Goal: Task Accomplishment & Management: Manage account settings

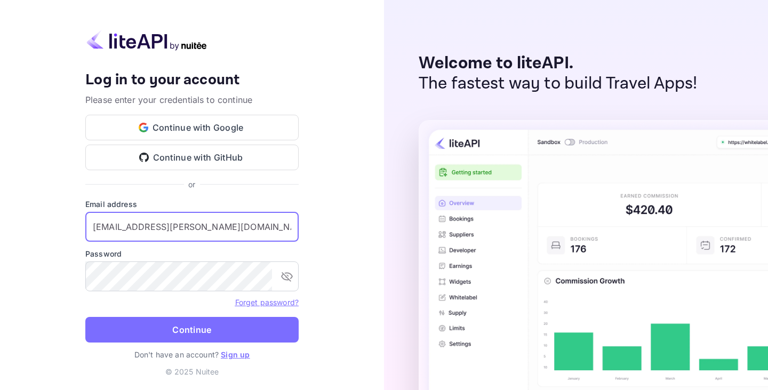
click at [168, 231] on input "y.kari+nuitee@nuitee.com" at bounding box center [191, 227] width 213 height 30
type input "leyla@nuitee.com"
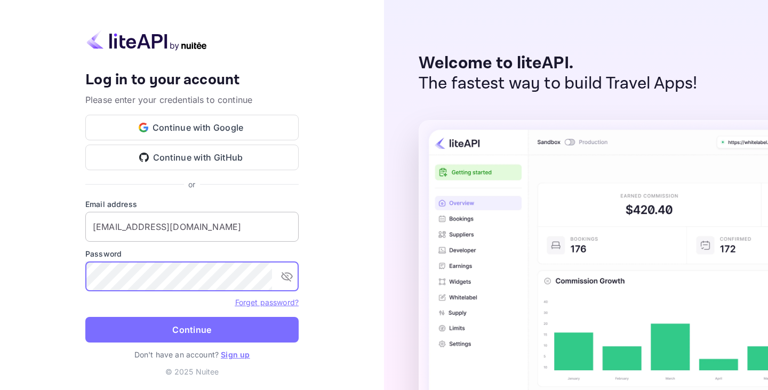
click at [85, 317] on button "Continue" at bounding box center [191, 330] width 213 height 26
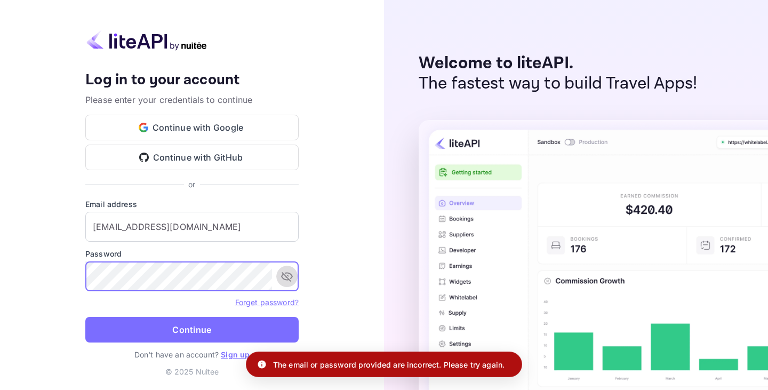
click at [286, 286] on button "toggle password visibility" at bounding box center [286, 276] width 21 height 21
click at [85, 317] on button "Continue" at bounding box center [191, 330] width 213 height 26
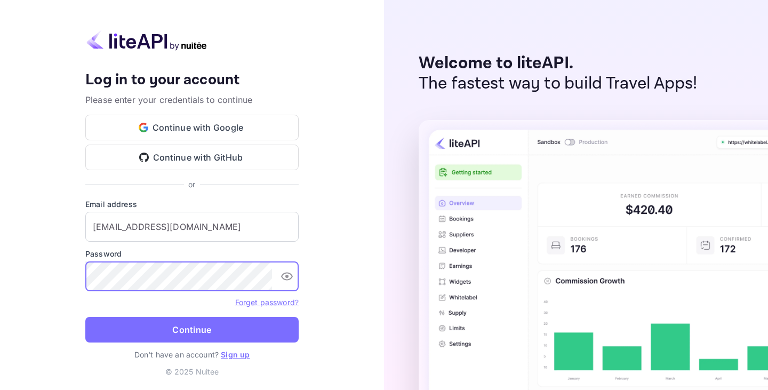
click at [85, 317] on button "Continue" at bounding box center [191, 330] width 213 height 26
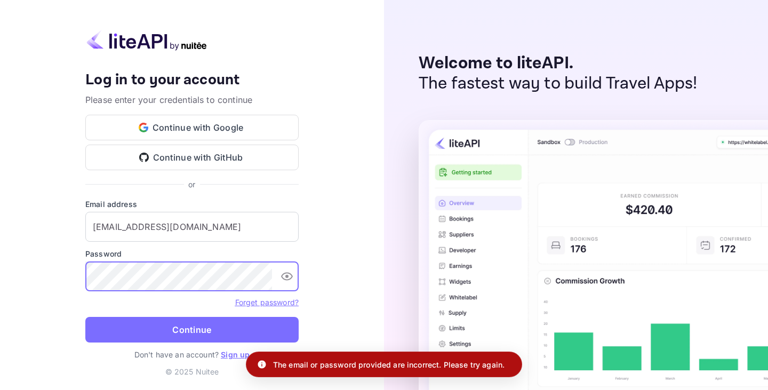
click at [75, 275] on div "Your account has been created successfully, a confirmation link has been sent t…" at bounding box center [192, 195] width 384 height 390
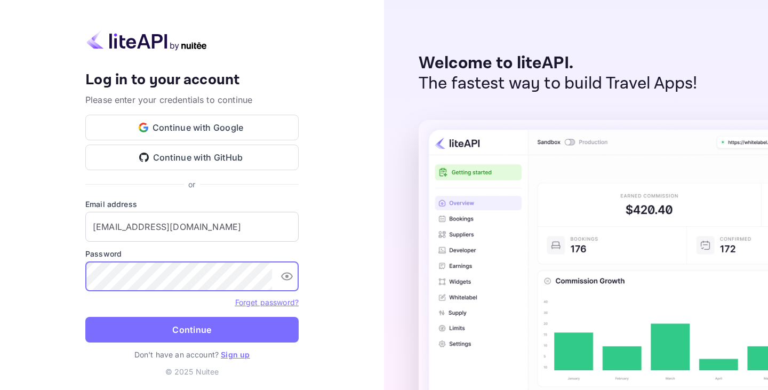
click at [85, 317] on button "Continue" at bounding box center [191, 330] width 213 height 26
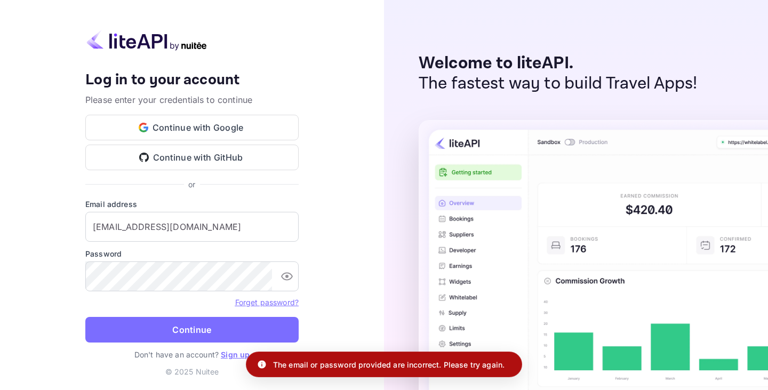
click at [284, 300] on link "Forget password?" at bounding box center [266, 302] width 63 height 9
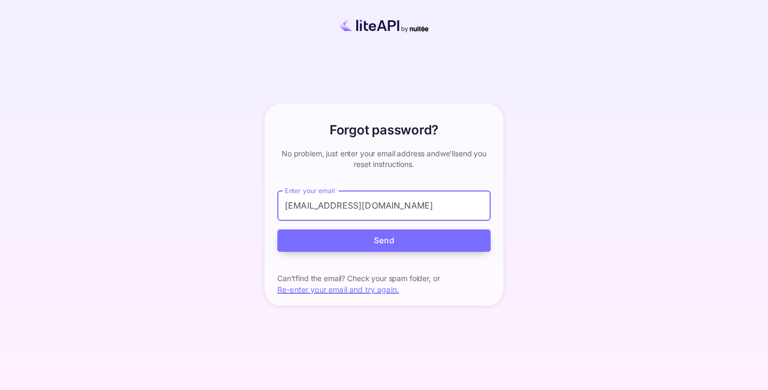
type input "leyla@nuitee.com"
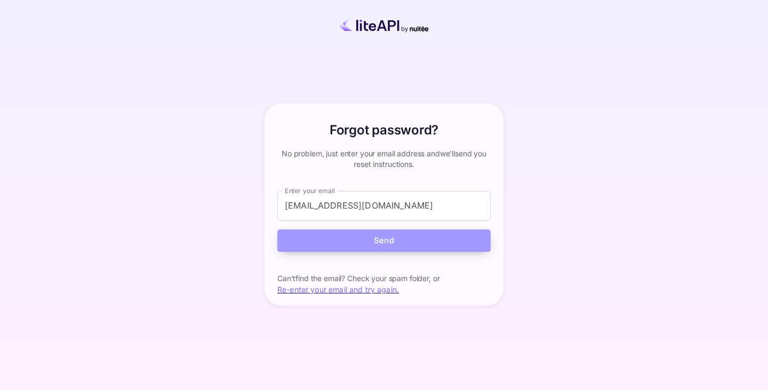
click at [372, 242] on button "Send" at bounding box center [383, 240] width 213 height 23
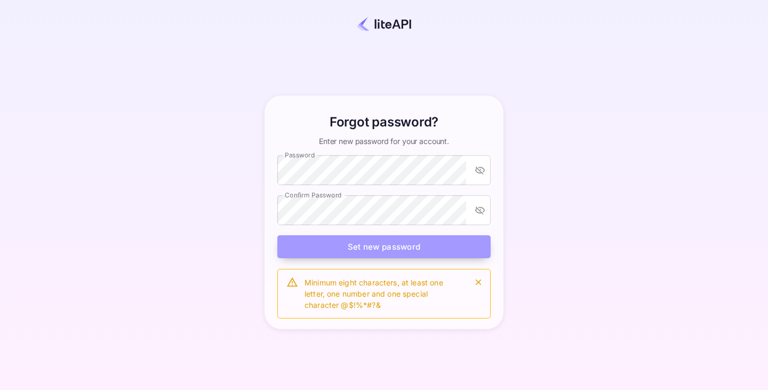
click at [327, 243] on button "Set new password" at bounding box center [383, 246] width 213 height 23
